Goal: Information Seeking & Learning: Learn about a topic

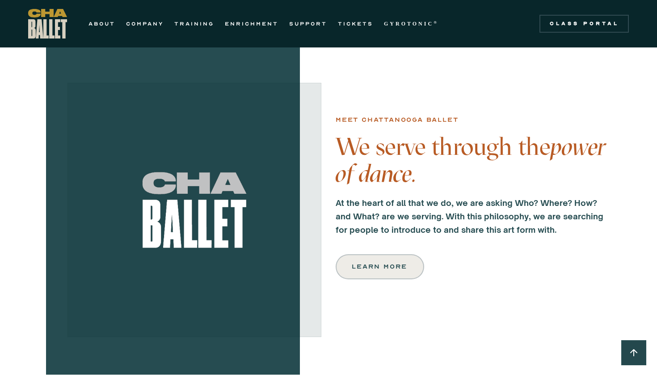
scroll to position [254, 0]
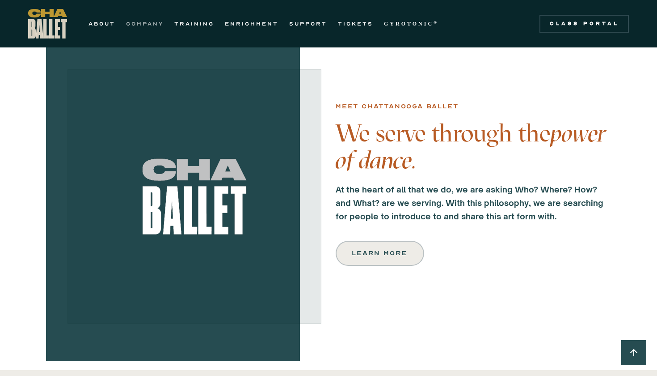
click at [143, 25] on link "COMPANY" at bounding box center [145, 23] width 38 height 11
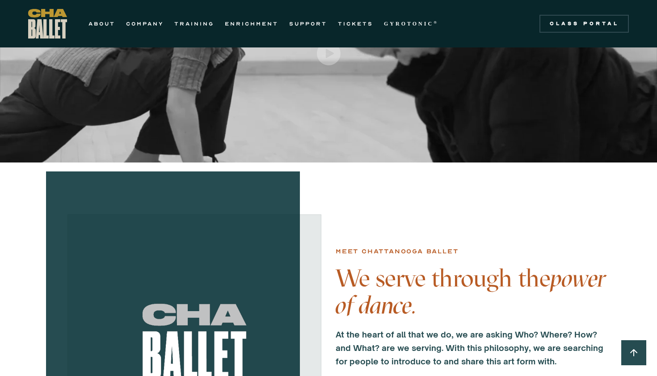
scroll to position [109, 0]
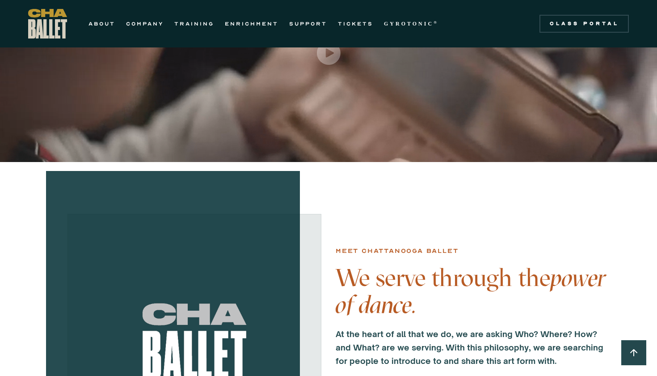
click at [632, 358] on link at bounding box center [634, 352] width 25 height 25
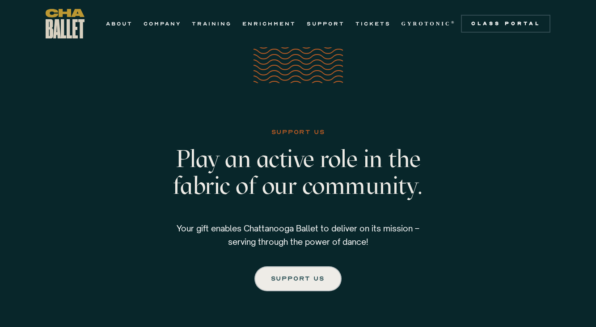
scroll to position [1291, 0]
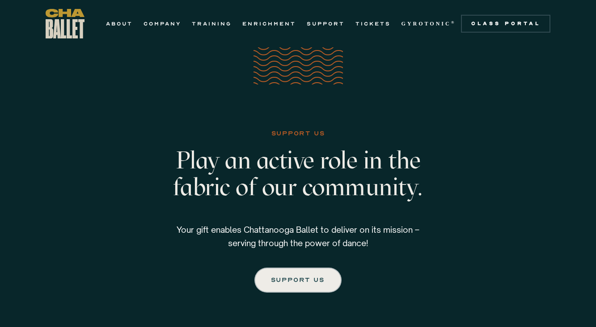
click at [543, 301] on div "support us Play an active role in the fabric of our community. Your gift enable…" at bounding box center [298, 210] width 596 height 341
click at [567, 322] on div "support us Play an active role in the fabric of our community. Your gift enable…" at bounding box center [298, 210] width 596 height 341
click at [556, 321] on div "support us Play an active role in the fabric of our community. Your gift enable…" at bounding box center [298, 210] width 596 height 341
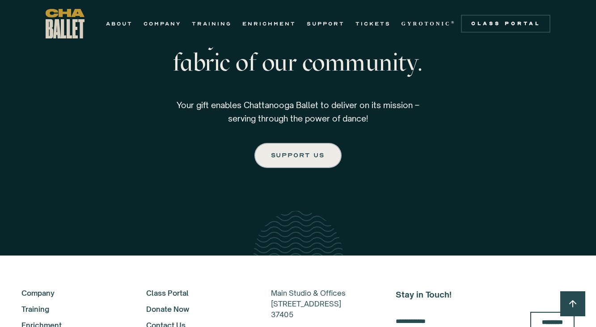
scroll to position [1416, 0]
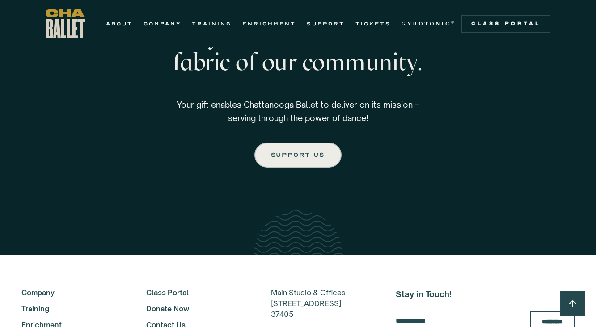
click at [574, 313] on link at bounding box center [572, 304] width 25 height 25
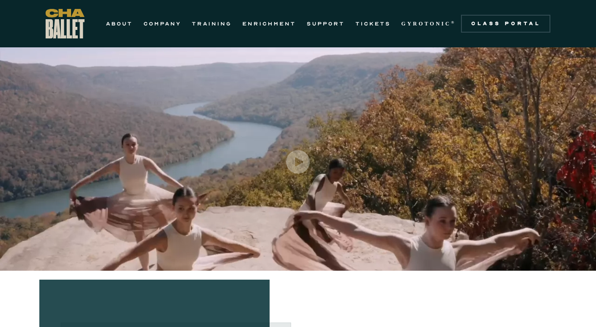
scroll to position [0, 0]
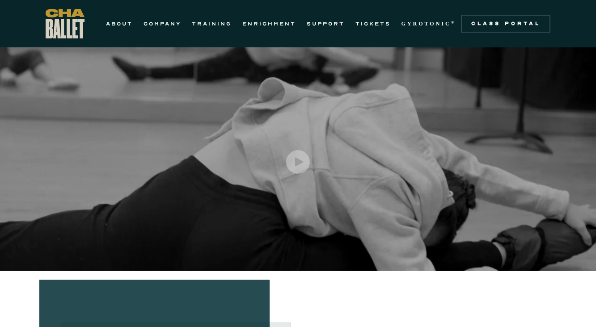
click at [73, 20] on img "home" at bounding box center [65, 24] width 39 height 30
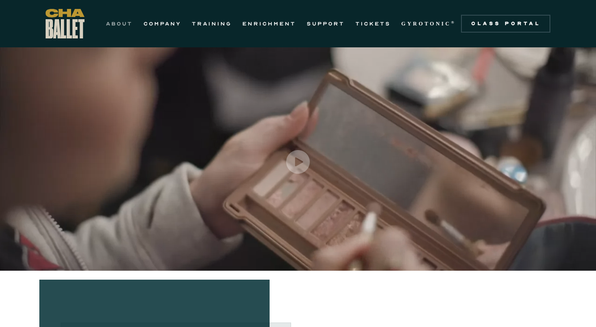
click at [122, 25] on link "ABOUT" at bounding box center [119, 23] width 27 height 11
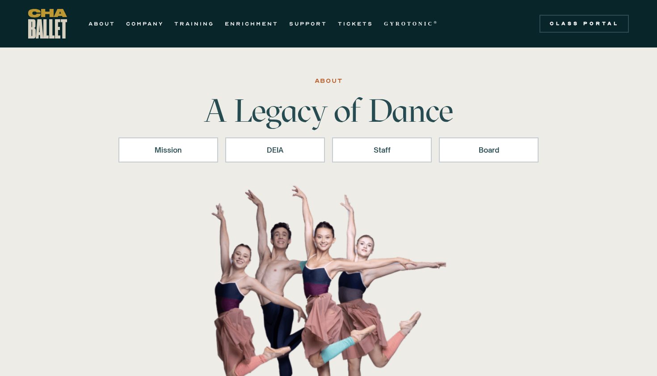
click at [596, 327] on div at bounding box center [328, 314] width 657 height 268
click at [345, 274] on img at bounding box center [329, 314] width 268 height 268
click at [348, 103] on h1 "A Legacy of Dance" at bounding box center [328, 110] width 279 height 32
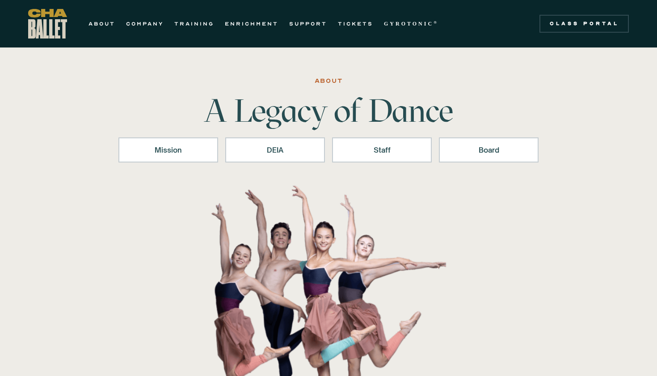
click at [474, 26] on div "ABOUT COMPANY TRAINING ENRICHMENT SUPPORT TICKETS GYROTONIC ® Information Style…" at bounding box center [328, 24] width 601 height 30
click at [596, 327] on div at bounding box center [328, 314] width 657 height 268
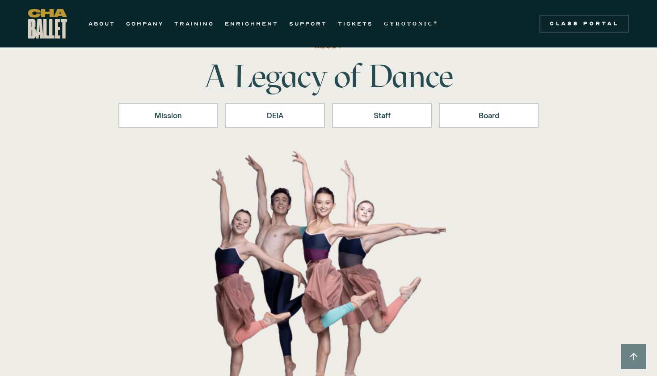
scroll to position [38, 0]
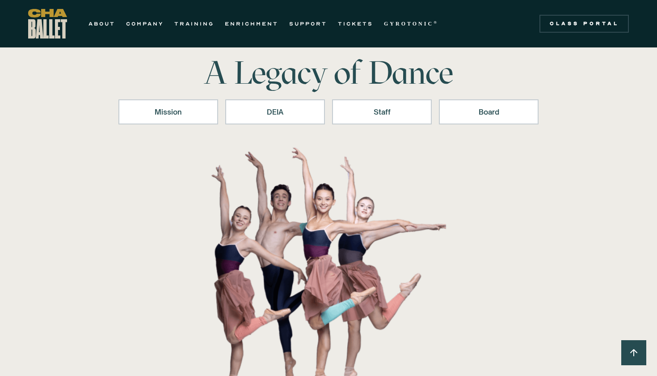
click at [596, 327] on div at bounding box center [328, 276] width 657 height 268
